Goal: Information Seeking & Learning: Learn about a topic

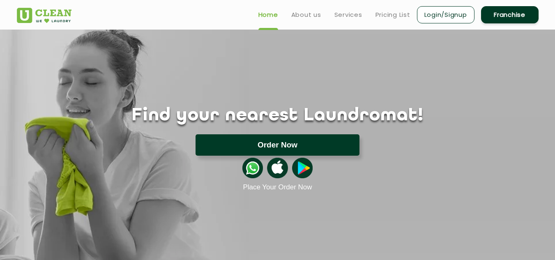
click at [265, 140] on button "Order Now" at bounding box center [277, 144] width 164 height 21
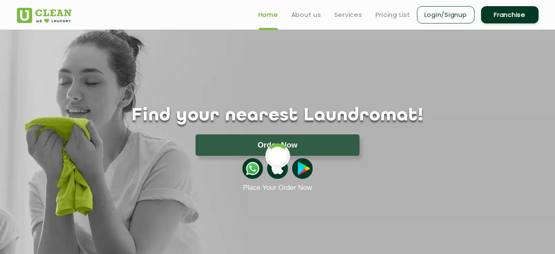
type input "235/5, Sanjay Pk Lane No 1, Survey Number 235, Yerawada, Pune, Maharashtra 4110…"
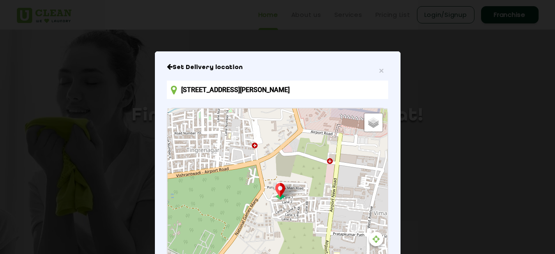
click at [168, 69] on icon "Close" at bounding box center [170, 66] width 6 height 7
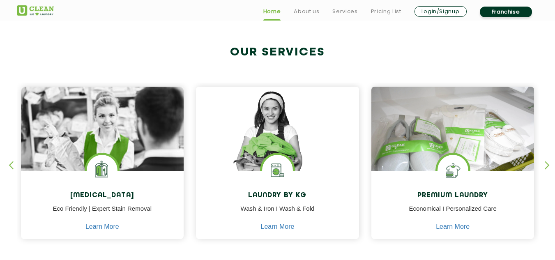
scroll to position [328, 0]
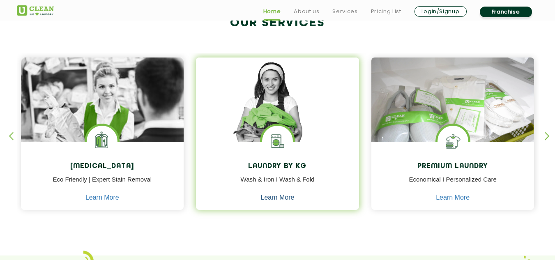
click at [276, 196] on link "Learn More" at bounding box center [278, 197] width 34 height 7
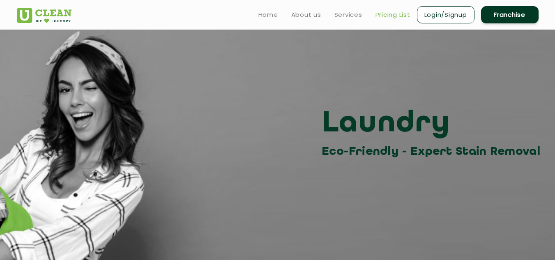
click at [392, 14] on link "Pricing List" at bounding box center [392, 15] width 35 height 10
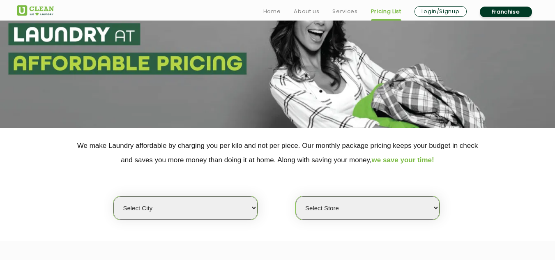
scroll to position [67, 0]
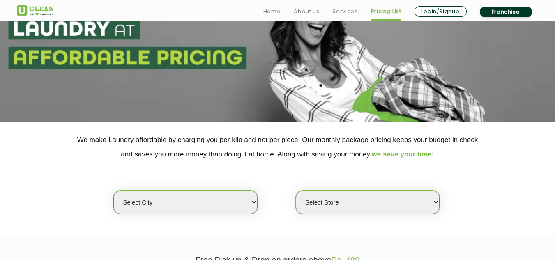
click at [254, 201] on select "Select city Aalo Abu Dhabi Agartala Agra Ahmedabad Akola Aligarh Alwar - UClean…" at bounding box center [185, 201] width 144 height 23
select select "4"
click at [113, 190] on select "Select city Aalo Abu Dhabi Agartala Agra Ahmedabad Akola Aligarh Alwar - UClean…" at bounding box center [185, 201] width 144 height 23
click at [436, 202] on select "Select Store UClean Koregaon Park UClean Baner Pune UClean Keshav Nagar Pune UC…" at bounding box center [368, 201] width 144 height 23
select select "355"
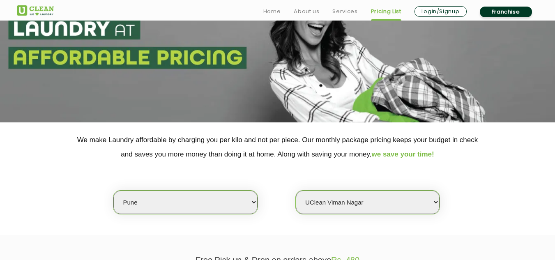
click at [296, 190] on select "Select Store UClean Koregaon Park UClean Baner Pune UClean Keshav Nagar Pune UC…" at bounding box center [368, 201] width 144 height 23
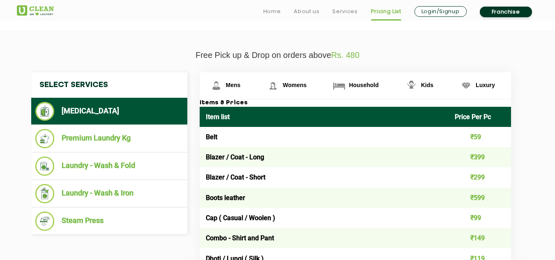
scroll to position [314, 0]
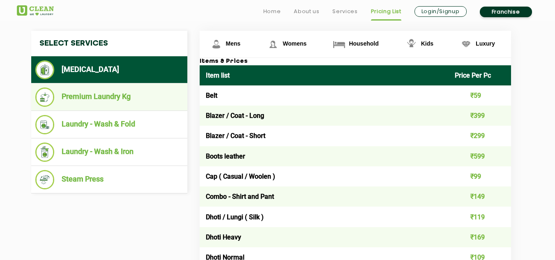
click at [117, 95] on li "Premium Laundry Kg" at bounding box center [109, 96] width 148 height 19
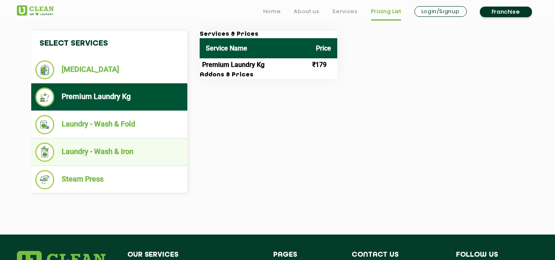
click at [103, 152] on li "Laundry - Wash & Iron" at bounding box center [109, 151] width 148 height 19
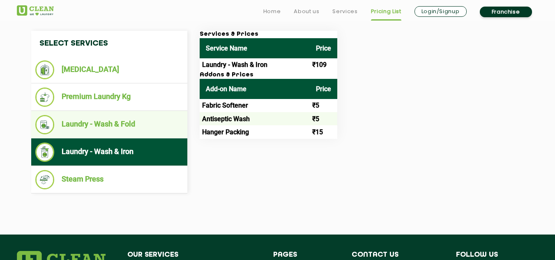
click at [103, 124] on li "Laundry - Wash & Fold" at bounding box center [109, 124] width 148 height 19
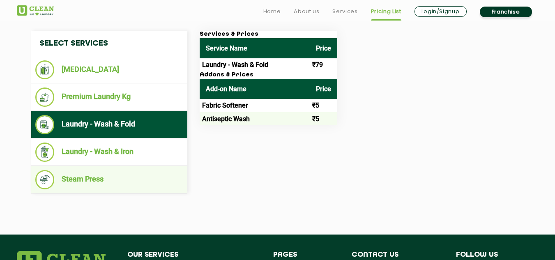
click at [80, 181] on li "Steam Press" at bounding box center [109, 179] width 148 height 19
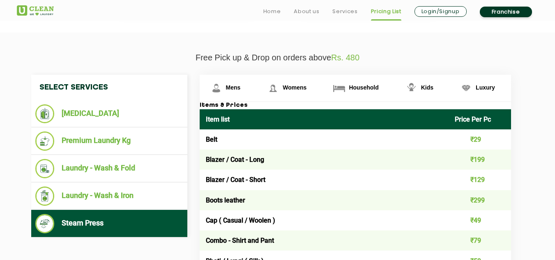
scroll to position [273, 0]
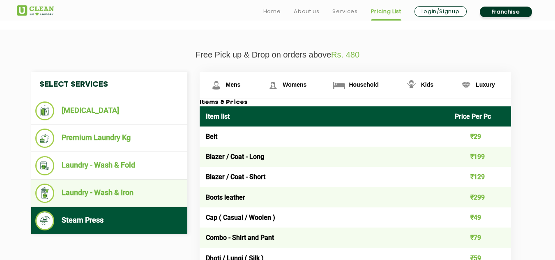
click at [98, 190] on li "Laundry - Wash & Iron" at bounding box center [109, 193] width 148 height 19
